Goal: Transaction & Acquisition: Purchase product/service

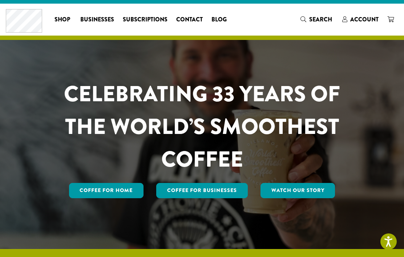
scroll to position [12, 0]
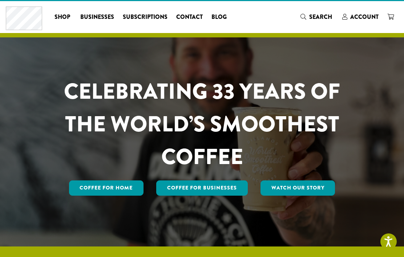
click at [359, 15] on span "Account" at bounding box center [364, 17] width 28 height 8
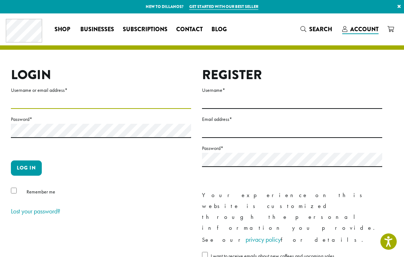
type input "*********"
click at [26, 168] on button "Log in" at bounding box center [26, 167] width 31 height 15
click at [29, 164] on button "Log in" at bounding box center [26, 167] width 31 height 15
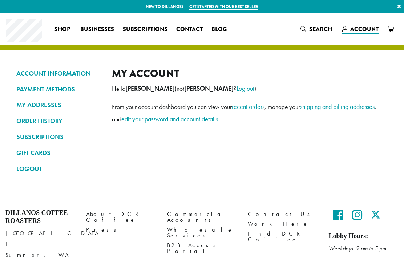
click at [29, 166] on link "LOGOUT" at bounding box center [58, 169] width 85 height 12
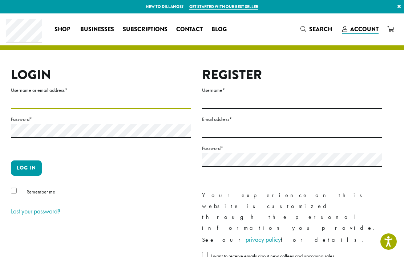
type input "*********"
click at [29, 164] on button "Log in" at bounding box center [26, 167] width 31 height 15
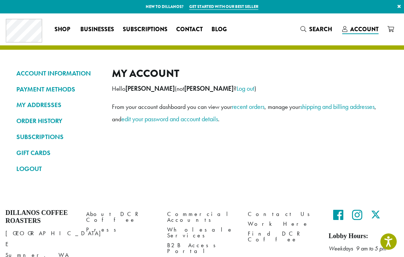
click at [250, 105] on link "recent orders" at bounding box center [248, 106] width 33 height 8
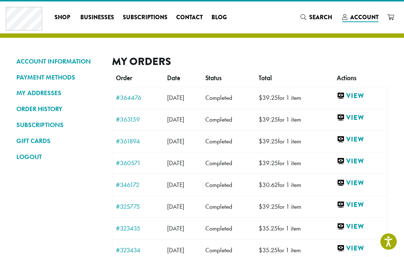
scroll to position [13, 0]
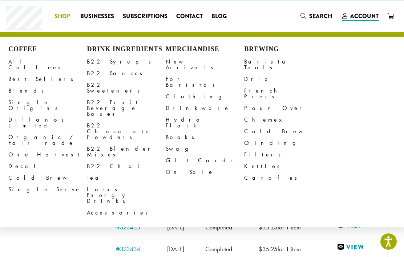
click at [24, 63] on link "All Coffees" at bounding box center [47, 64] width 78 height 17
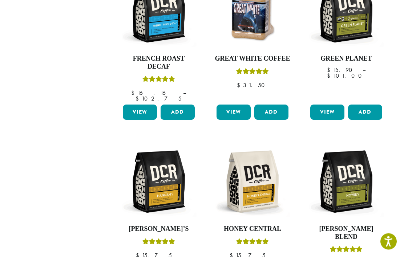
scroll to position [486, 0]
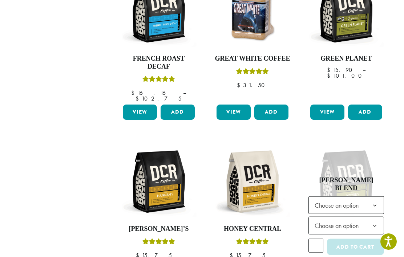
click at [364, 198] on span "Choose an option" at bounding box center [338, 205] width 54 height 14
click at [377, 217] on b at bounding box center [375, 226] width 18 height 18
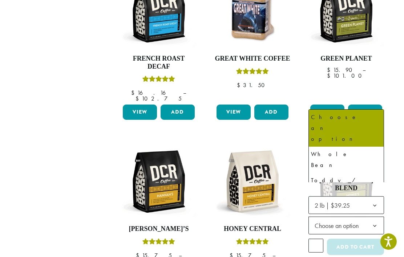
select select "**********"
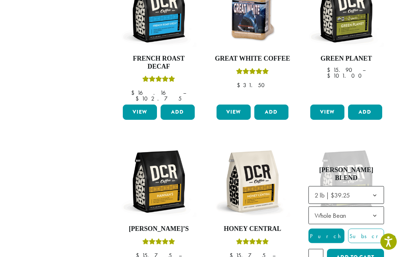
click at [356, 249] on button "Add to cart" at bounding box center [355, 257] width 57 height 16
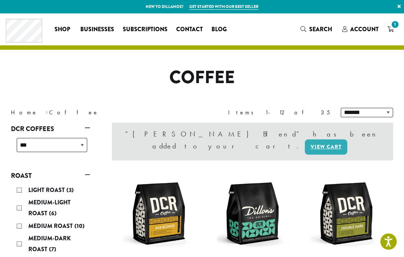
click at [393, 27] on span "1" at bounding box center [395, 25] width 10 height 10
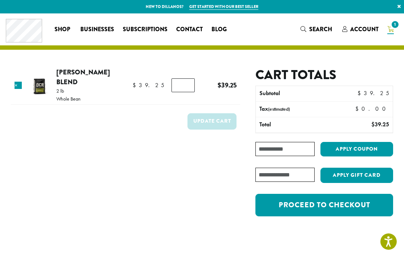
click at [325, 209] on link "Proceed to checkout" at bounding box center [324, 205] width 138 height 23
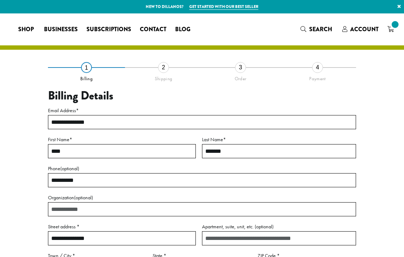
select select "**"
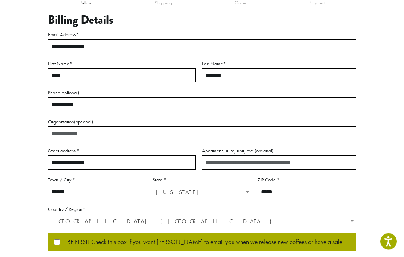
scroll to position [76, 0]
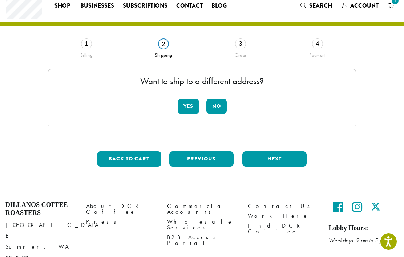
click at [219, 105] on button "No" at bounding box center [216, 106] width 20 height 15
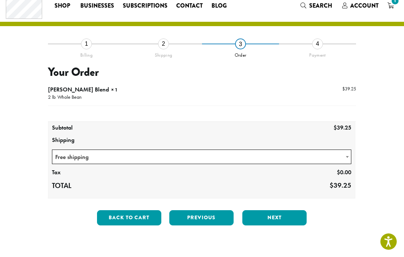
click at [279, 215] on button "Next" at bounding box center [274, 217] width 64 height 15
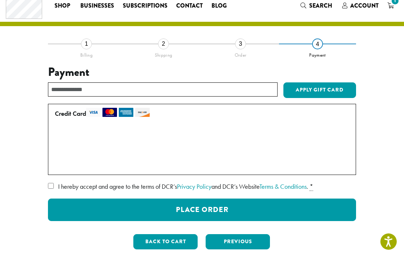
click at [238, 205] on button "Place Order" at bounding box center [202, 210] width 308 height 23
